Goal: Task Accomplishment & Management: Manage account settings

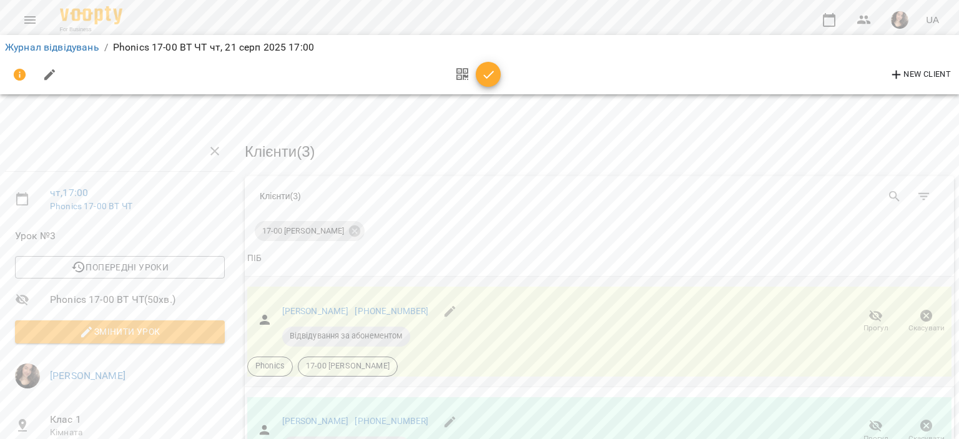
scroll to position [207, 0]
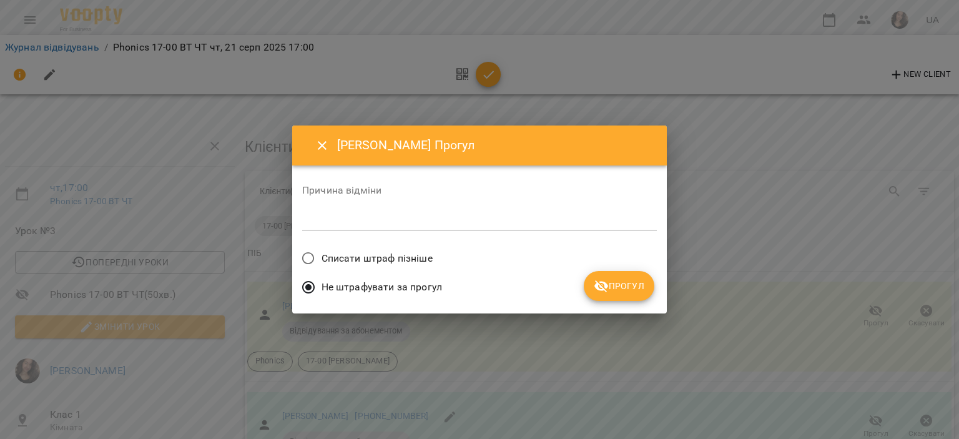
click at [360, 252] on span "Списати штраф пізніше" at bounding box center [377, 258] width 111 height 15
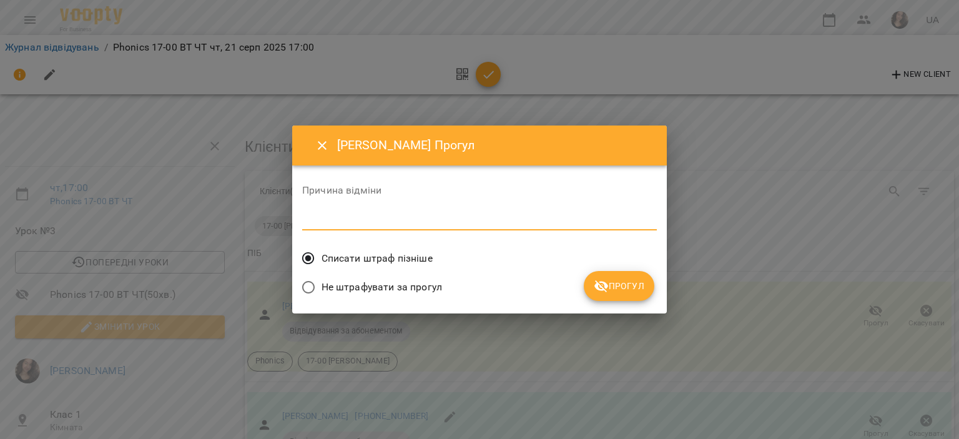
click at [332, 219] on textarea at bounding box center [479, 220] width 355 height 12
type textarea "*"
type textarea "**"
click at [613, 287] on span "Прогул" at bounding box center [619, 286] width 51 height 15
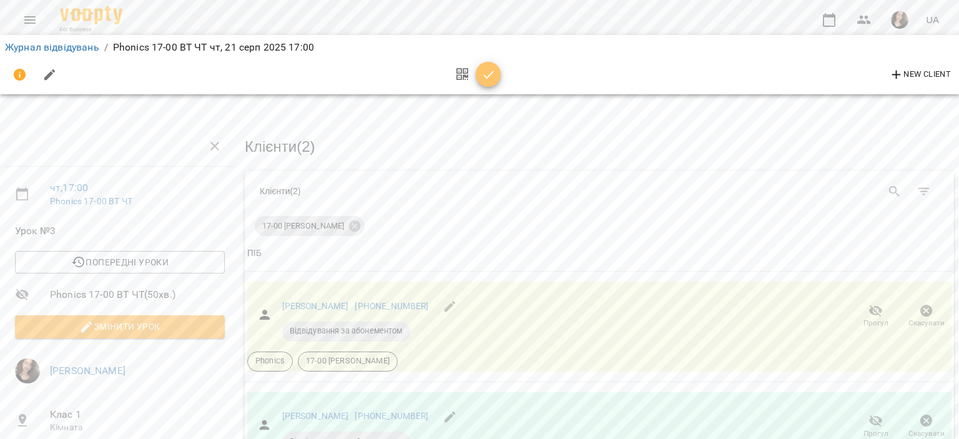
click at [490, 71] on icon "button" at bounding box center [489, 74] width 15 height 15
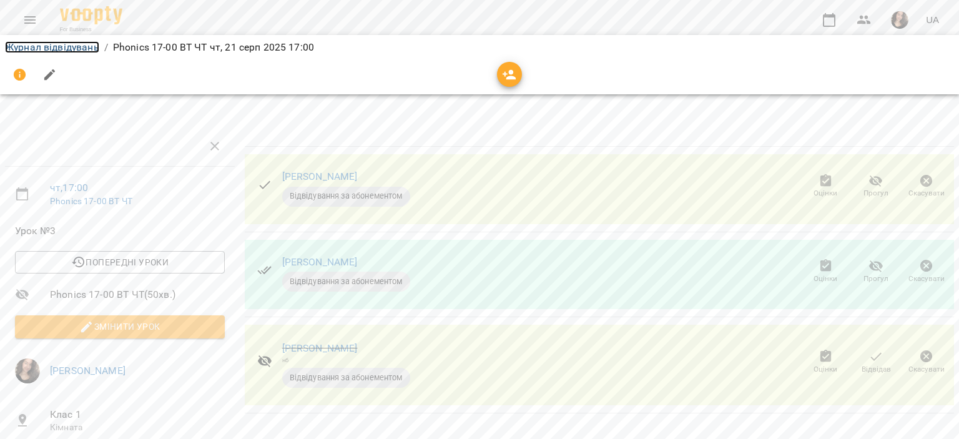
click at [77, 41] on link "Журнал відвідувань" at bounding box center [52, 47] width 94 height 12
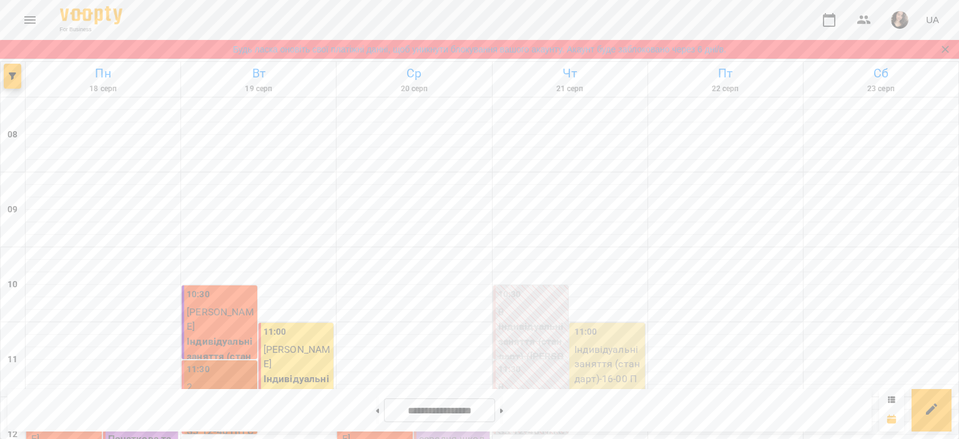
scroll to position [613, 0]
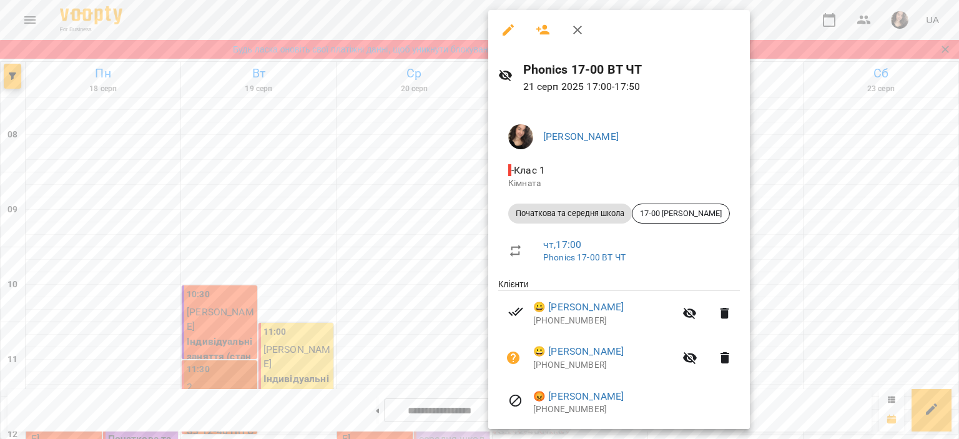
click at [810, 31] on div at bounding box center [479, 219] width 959 height 439
